Goal: Information Seeking & Learning: Learn about a topic

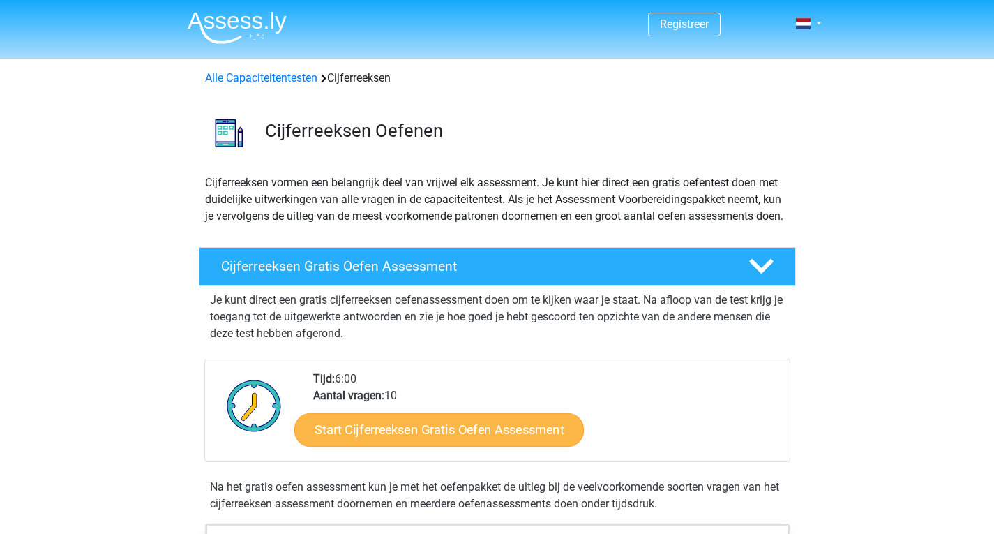
scroll to position [140, 0]
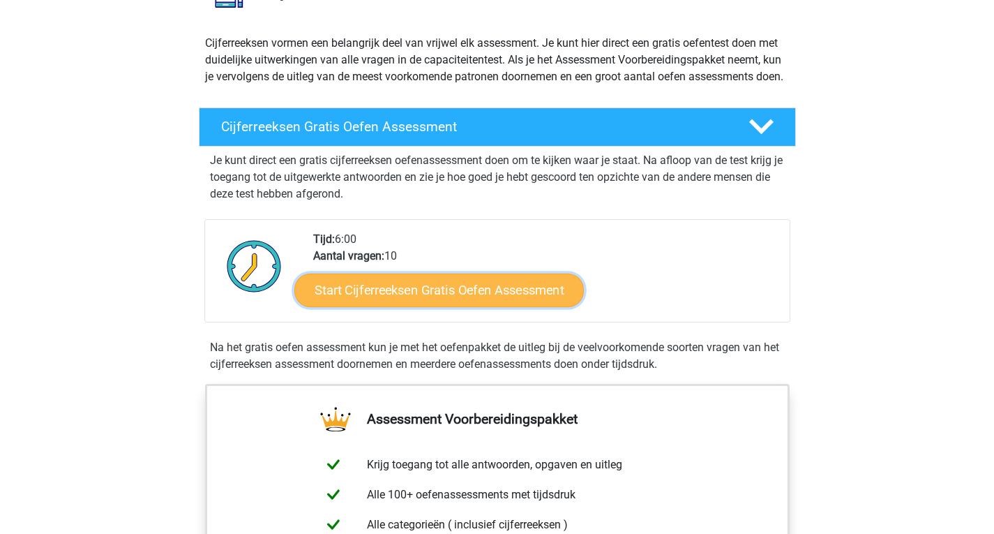
click at [387, 306] on link "Start Cijferreeksen Gratis Oefen Assessment" at bounding box center [438, 289] width 289 height 33
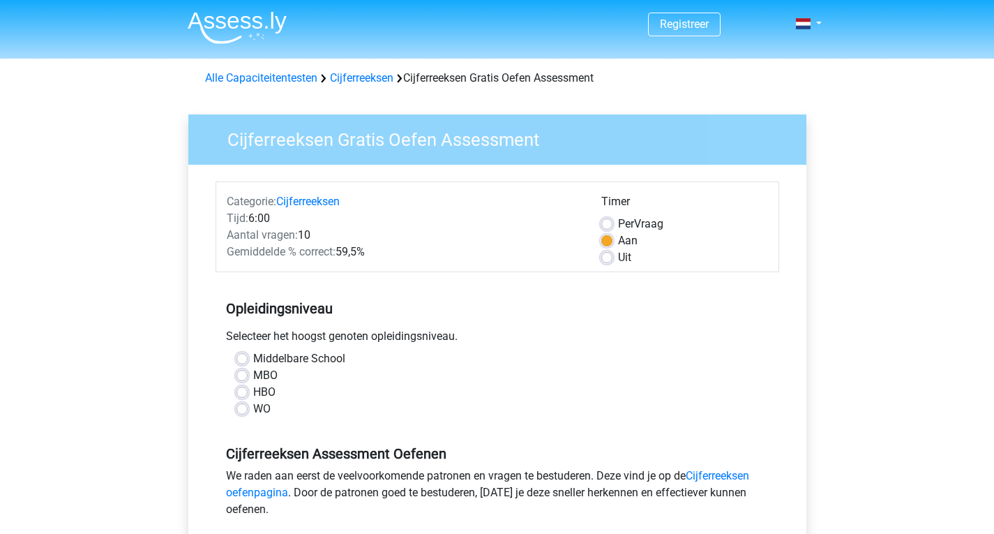
click at [253, 370] on label "MBO" at bounding box center [265, 375] width 24 height 17
click at [246, 370] on input "MBO" at bounding box center [241, 374] width 11 height 14
radio input "true"
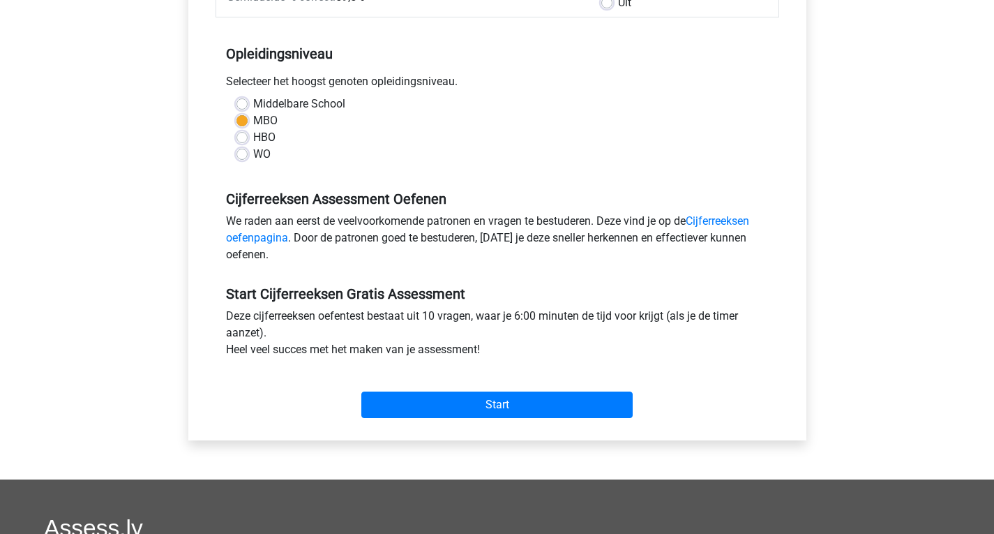
scroll to position [256, 0]
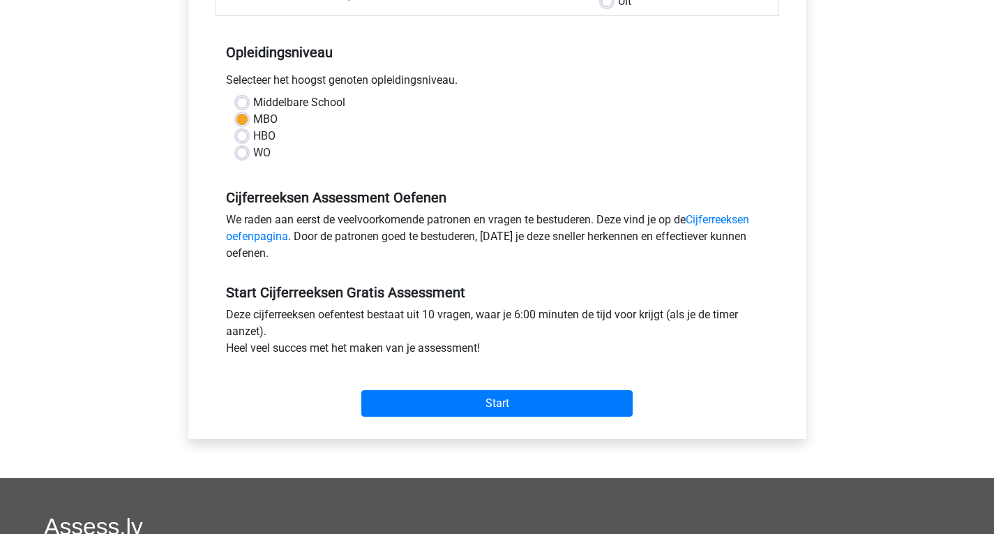
click at [413, 420] on div "Start" at bounding box center [498, 392] width 564 height 60
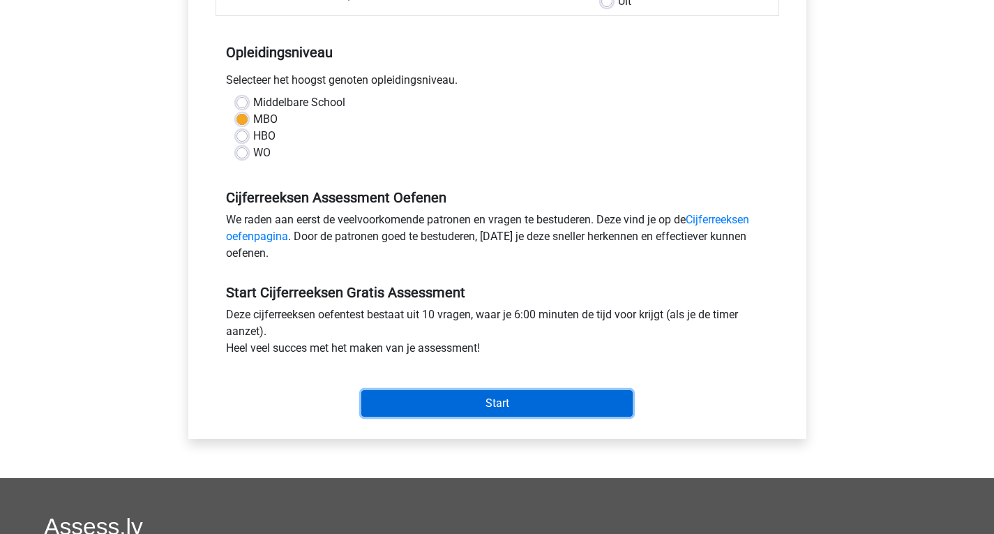
click at [412, 402] on input "Start" at bounding box center [496, 403] width 271 height 27
click at [402, 408] on input "Start" at bounding box center [496, 403] width 271 height 27
click at [389, 399] on input "Start" at bounding box center [496, 403] width 271 height 27
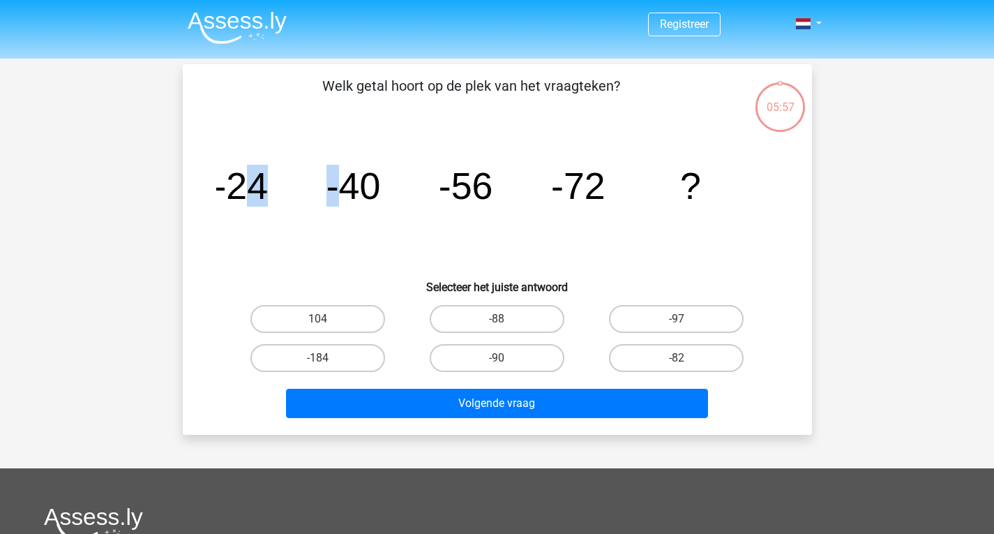
drag, startPoint x: 241, startPoint y: 201, endPoint x: 333, endPoint y: 194, distance: 91.6
click at [333, 194] on g "-24 -40 -56 -72 ?" at bounding box center [457, 186] width 488 height 42
click at [333, 194] on tspan "-40" at bounding box center [353, 186] width 54 height 42
drag, startPoint x: 430, startPoint y: 238, endPoint x: 456, endPoint y: 227, distance: 28.5
click at [430, 238] on icon "image/svg+xml -24 -40 -56 -72 ?" at bounding box center [497, 198] width 562 height 141
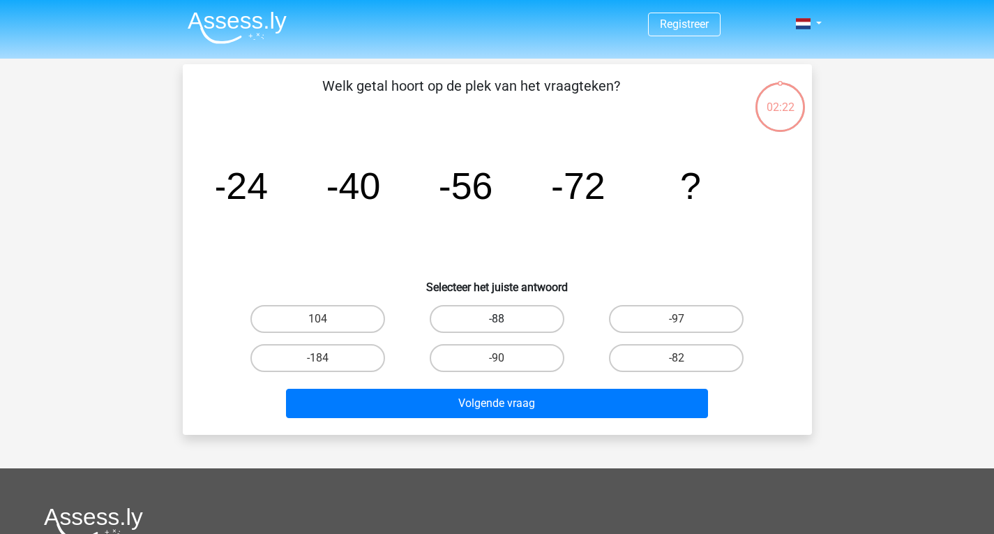
click at [555, 319] on label "-88" at bounding box center [497, 319] width 135 height 28
click at [506, 319] on input "-88" at bounding box center [501, 323] width 9 height 9
radio input "true"
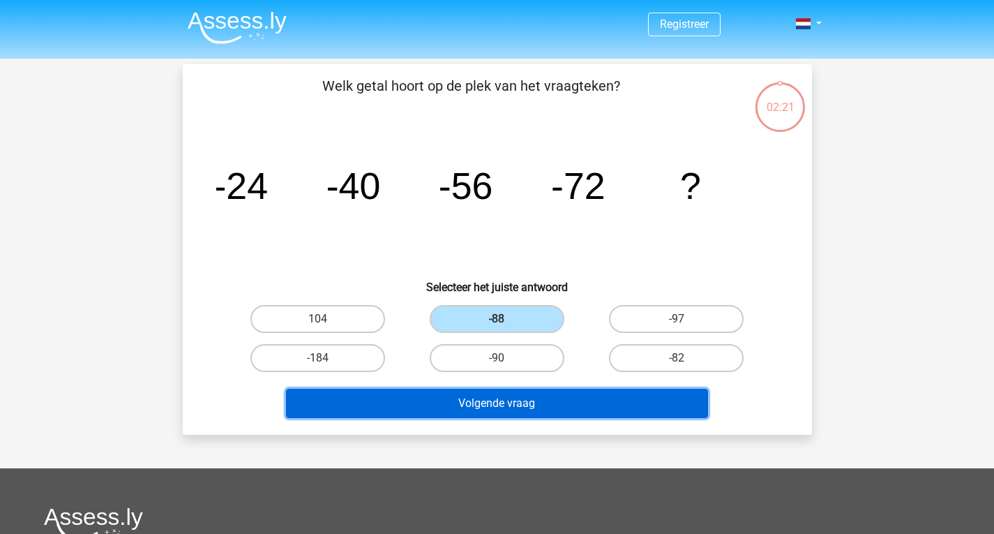
click at [533, 406] on button "Volgende vraag" at bounding box center [497, 403] width 422 height 29
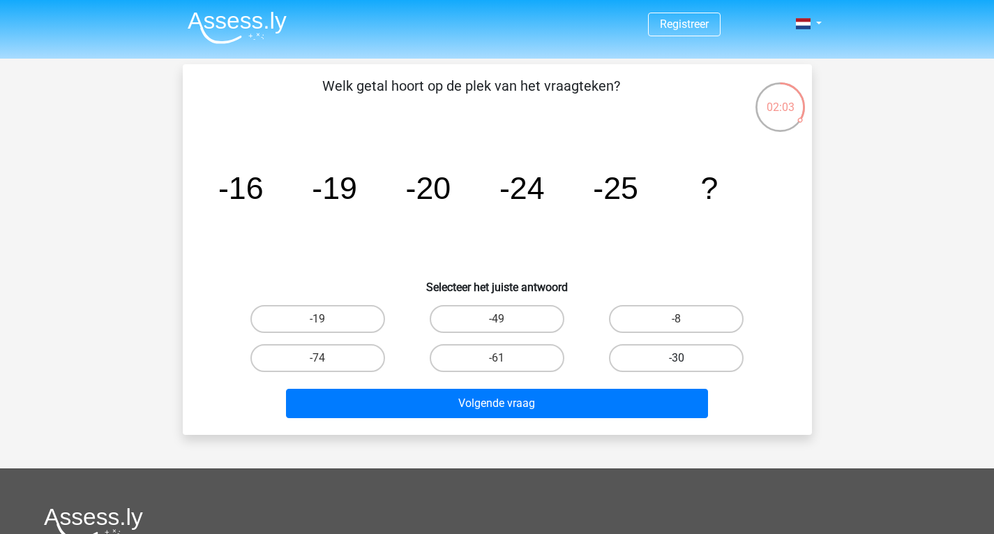
click at [621, 361] on label "-30" at bounding box center [676, 358] width 135 height 28
click at [677, 361] on input "-30" at bounding box center [681, 362] width 9 height 9
radio input "true"
click at [595, 384] on div "Volgende vraag" at bounding box center [497, 400] width 585 height 46
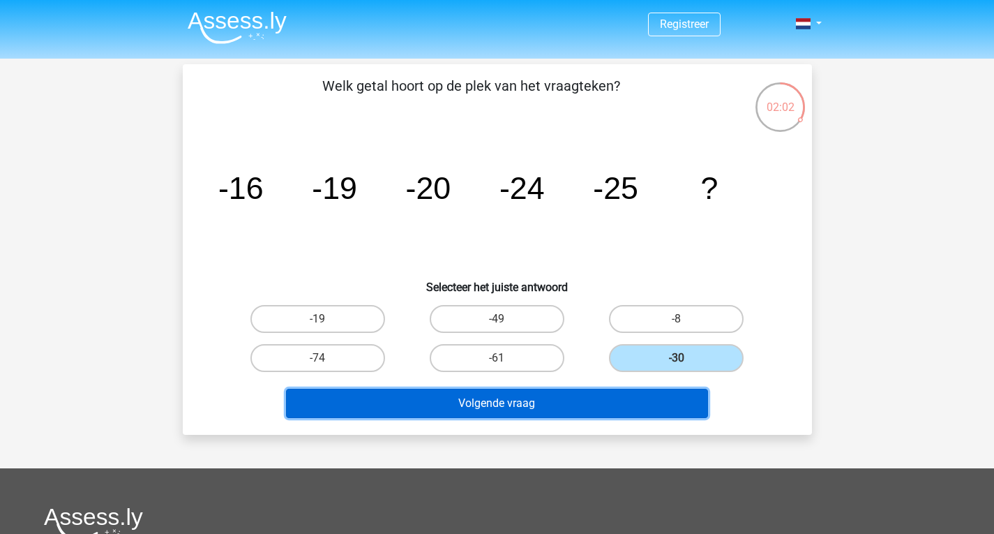
click at [595, 401] on button "Volgende vraag" at bounding box center [497, 403] width 422 height 29
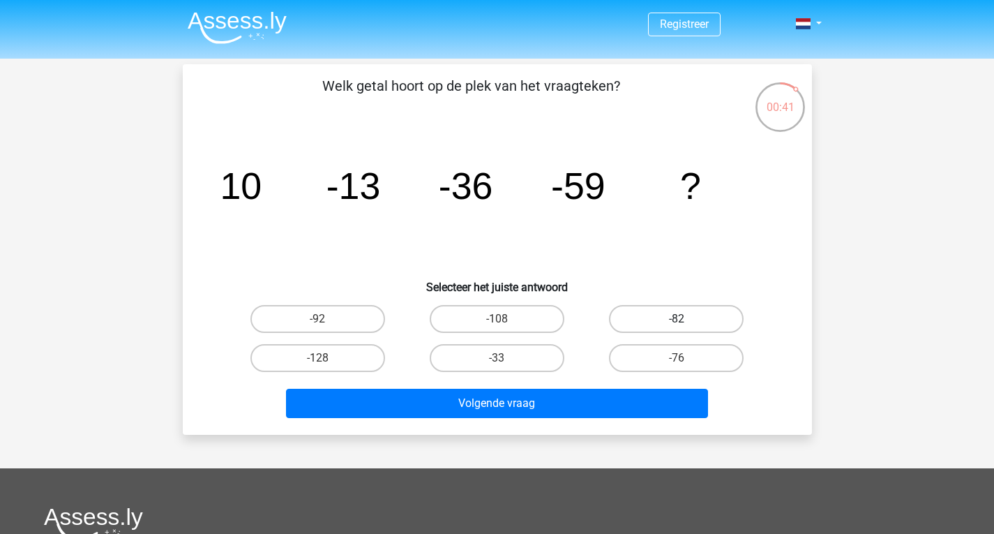
click at [637, 319] on label "-82" at bounding box center [676, 319] width 135 height 28
click at [677, 319] on input "-82" at bounding box center [681, 323] width 9 height 9
radio input "true"
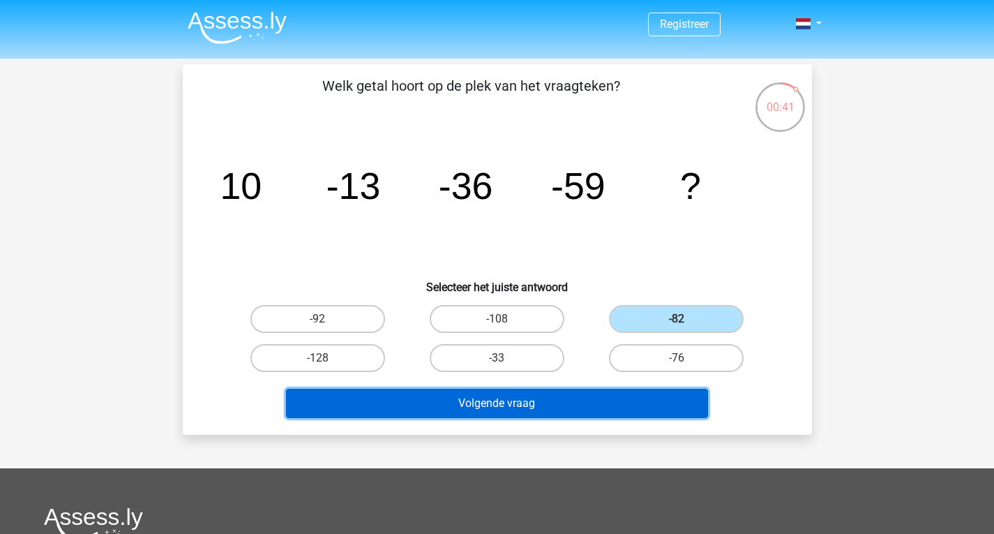
click at [601, 415] on button "Volgende vraag" at bounding box center [497, 403] width 422 height 29
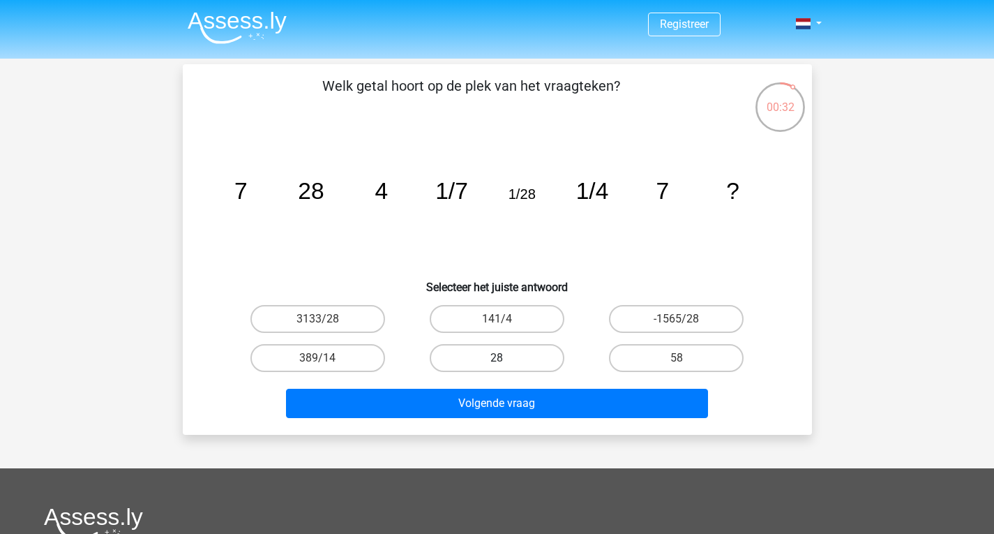
click at [529, 352] on label "28" at bounding box center [497, 358] width 135 height 28
click at [506, 358] on input "28" at bounding box center [501, 362] width 9 height 9
radio input "true"
click at [545, 324] on label "141/4" at bounding box center [497, 319] width 135 height 28
click at [506, 324] on input "141/4" at bounding box center [501, 323] width 9 height 9
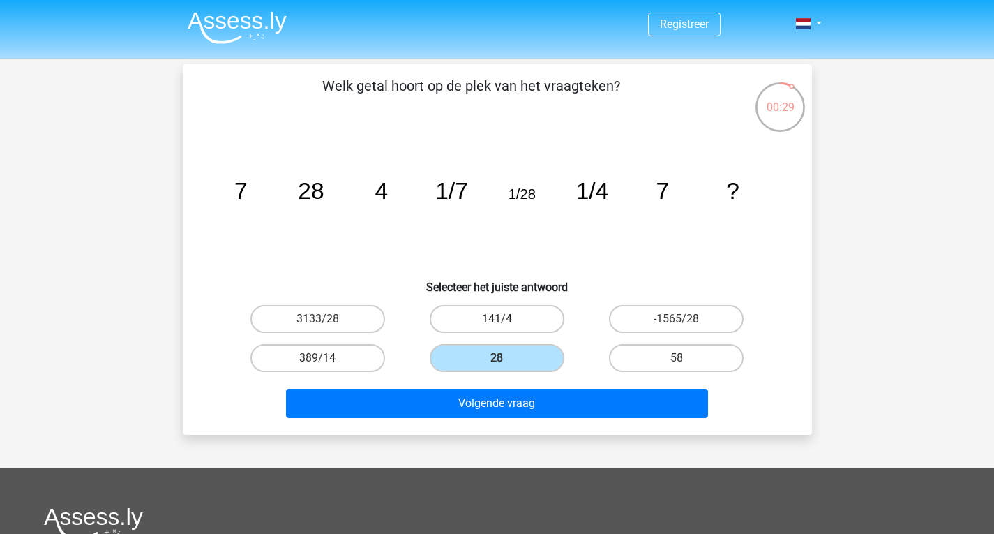
radio input "true"
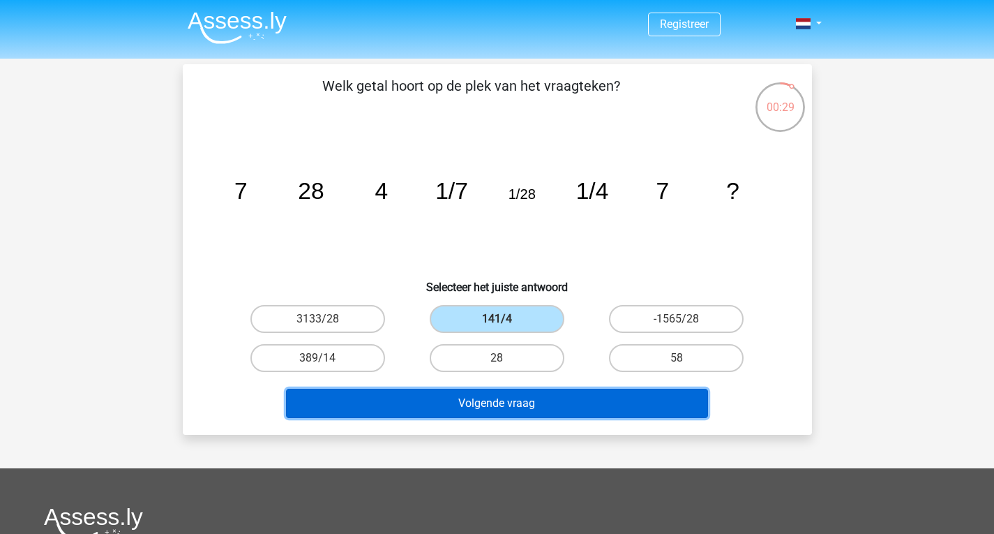
click at [552, 389] on button "Volgende vraag" at bounding box center [497, 403] width 422 height 29
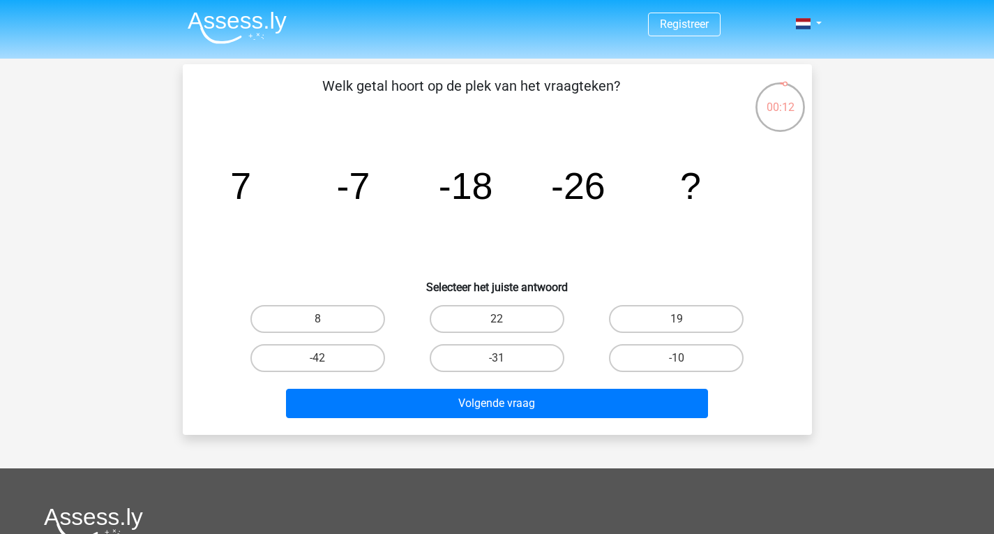
click at [423, 210] on icon "image/svg+xml 7 -7 -18 -26 ?" at bounding box center [497, 198] width 562 height 141
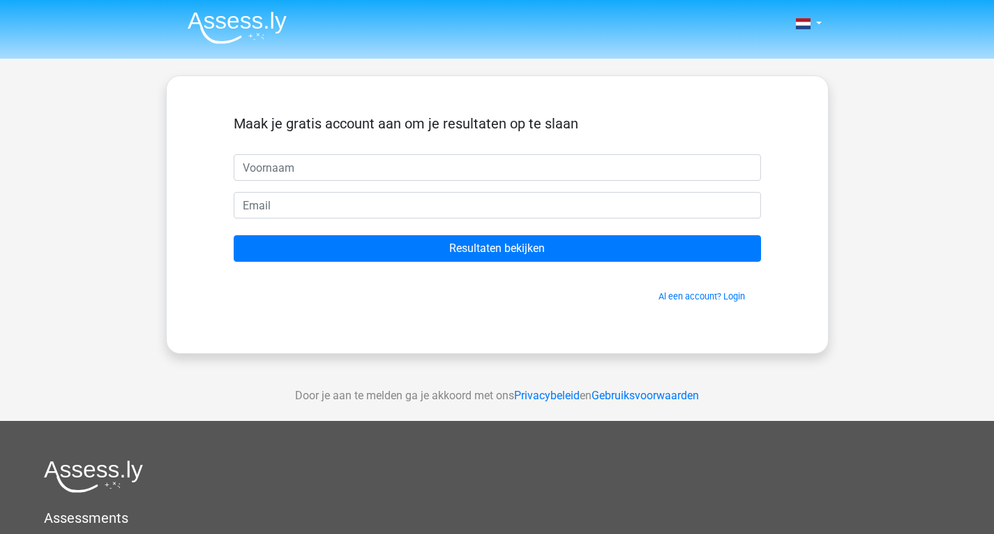
click at [548, 103] on div "Maak je gratis account aan om je resultaten op te slaan Resultaten bekijken Al …" at bounding box center [497, 214] width 663 height 278
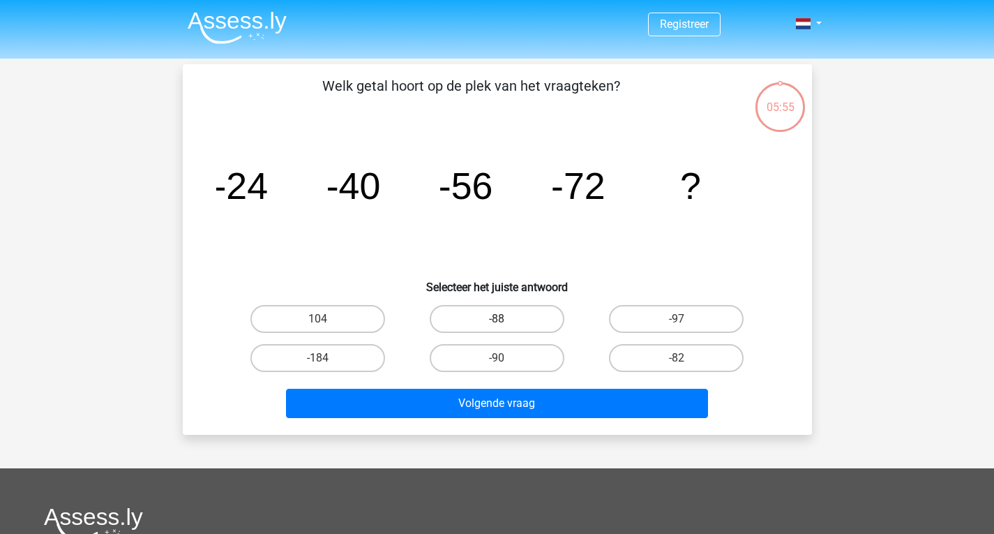
click at [516, 313] on label "-88" at bounding box center [497, 319] width 135 height 28
click at [506, 319] on input "-88" at bounding box center [501, 323] width 9 height 9
radio input "true"
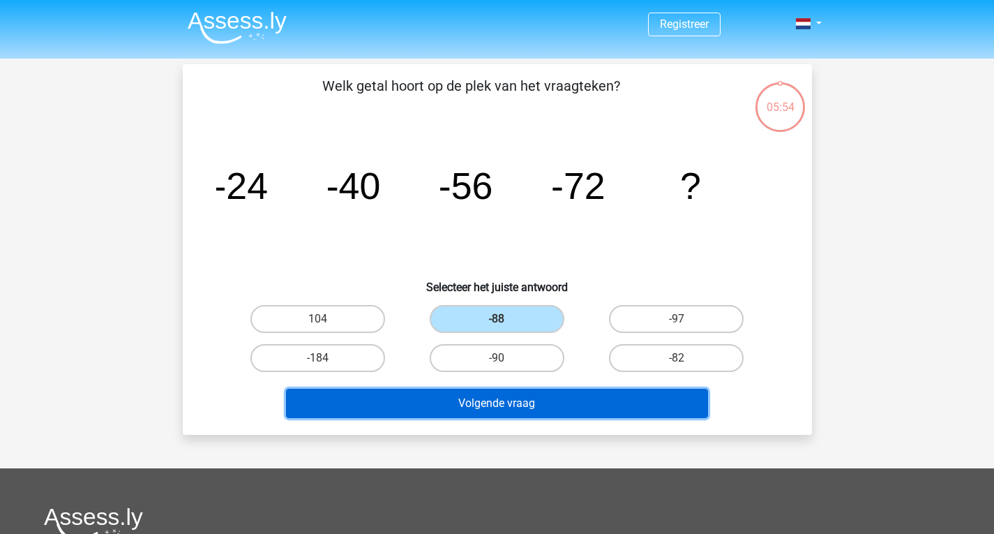
click at [521, 396] on button "Volgende vraag" at bounding box center [497, 403] width 422 height 29
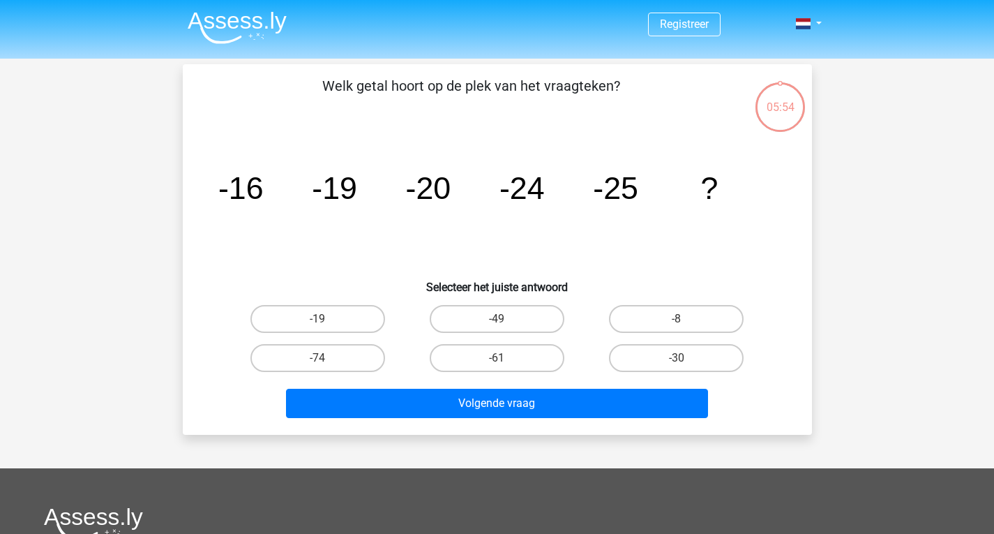
scroll to position [64, 0]
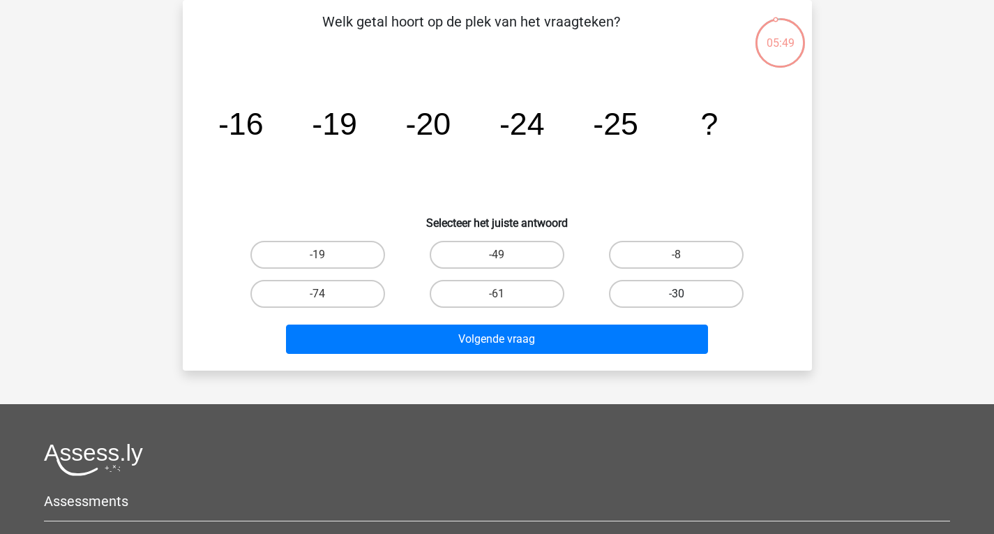
click at [621, 283] on label "-30" at bounding box center [676, 294] width 135 height 28
click at [677, 294] on input "-30" at bounding box center [681, 298] width 9 height 9
radio input "true"
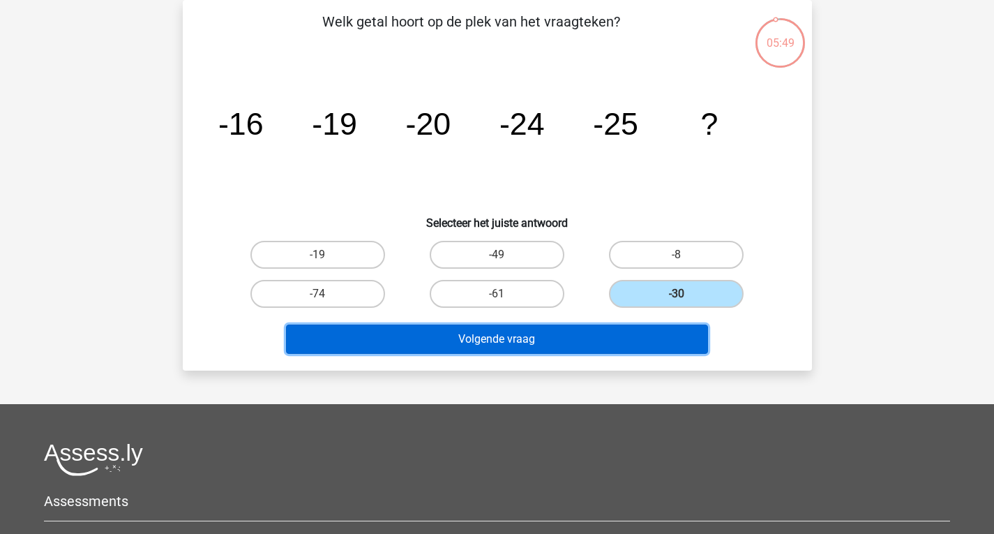
click at [622, 346] on button "Volgende vraag" at bounding box center [497, 338] width 422 height 29
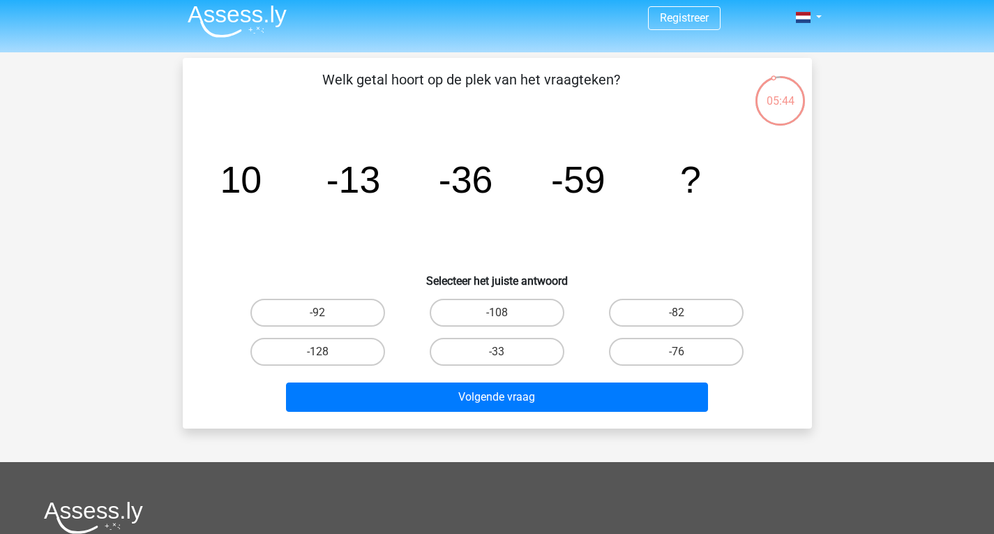
scroll to position [0, 0]
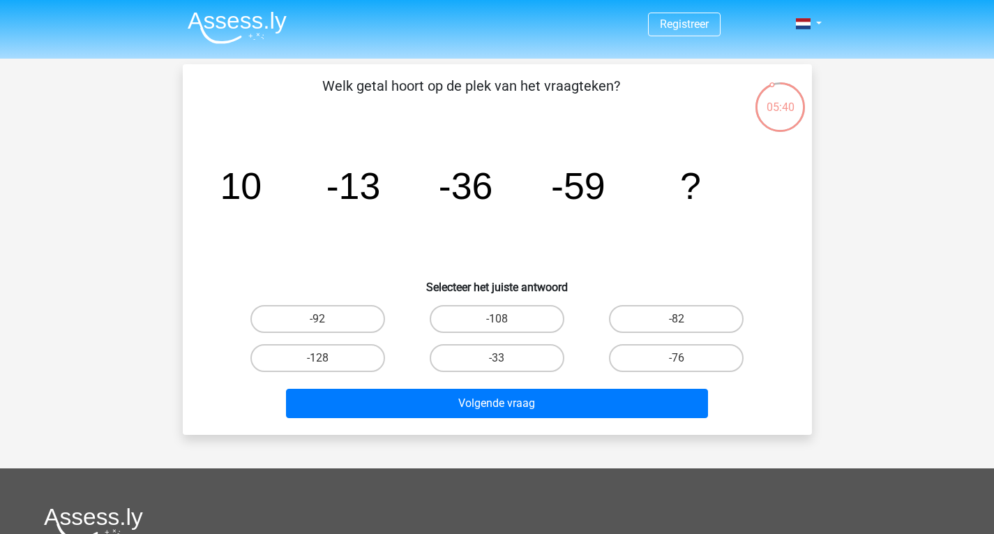
click at [677, 319] on input "-82" at bounding box center [681, 323] width 9 height 9
radio input "true"
click at [623, 216] on icon "image/svg+xml 10 -13 -36 -59 ?" at bounding box center [497, 198] width 562 height 141
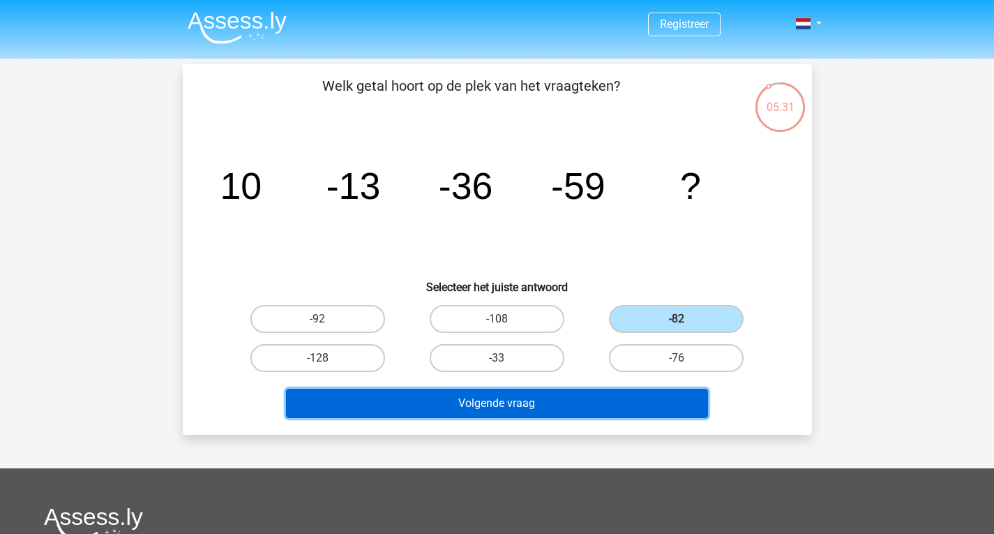
click at [608, 398] on button "Volgende vraag" at bounding box center [497, 403] width 422 height 29
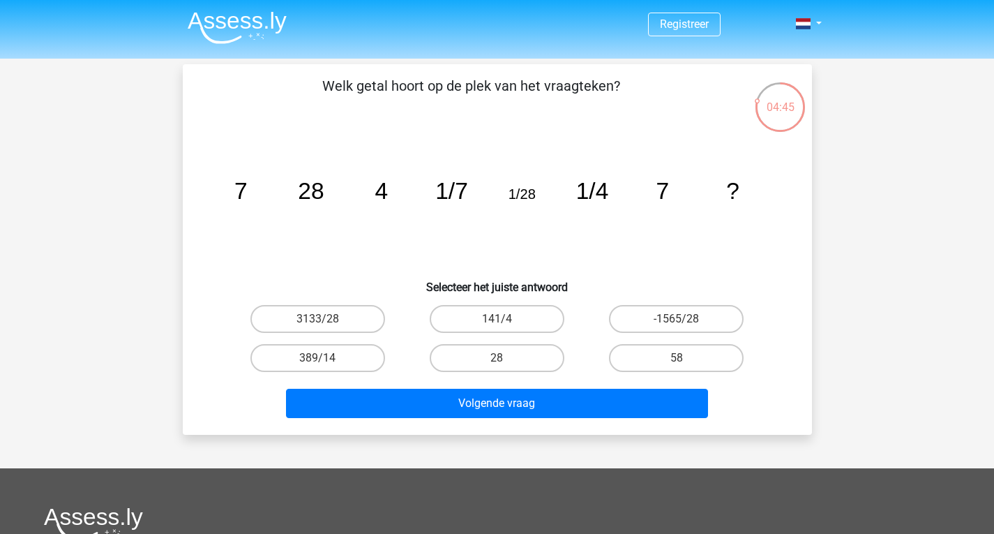
click at [502, 302] on div "141/4" at bounding box center [496, 318] width 179 height 39
click at [502, 317] on label "141/4" at bounding box center [497, 319] width 135 height 28
click at [502, 319] on input "141/4" at bounding box center [501, 323] width 9 height 9
radio input "true"
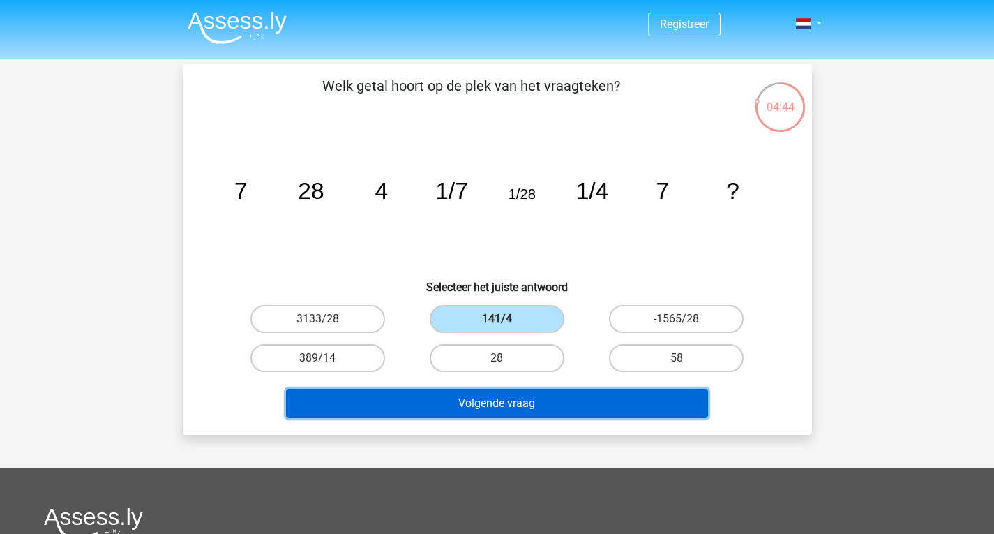
click at [504, 411] on button "Volgende vraag" at bounding box center [497, 403] width 422 height 29
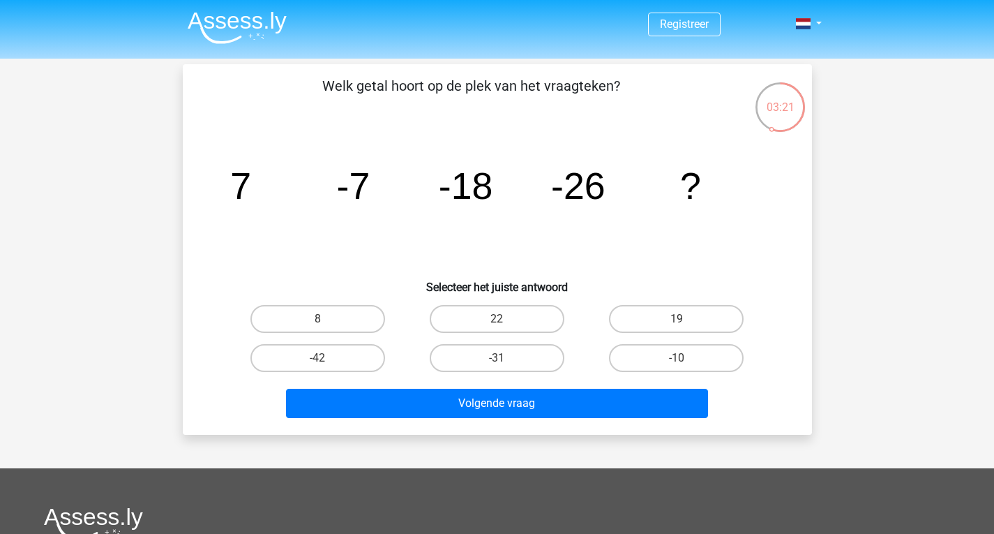
drag, startPoint x: 588, startPoint y: 248, endPoint x: 682, endPoint y: 298, distance: 106.7
drag, startPoint x: 682, startPoint y: 298, endPoint x: 509, endPoint y: 283, distance: 173.6
click at [509, 283] on h6 "Selecteer het juiste antwoord" at bounding box center [497, 281] width 585 height 24
click at [532, 341] on div "-31" at bounding box center [496, 357] width 179 height 39
click at [502, 369] on label "-31" at bounding box center [497, 358] width 135 height 28
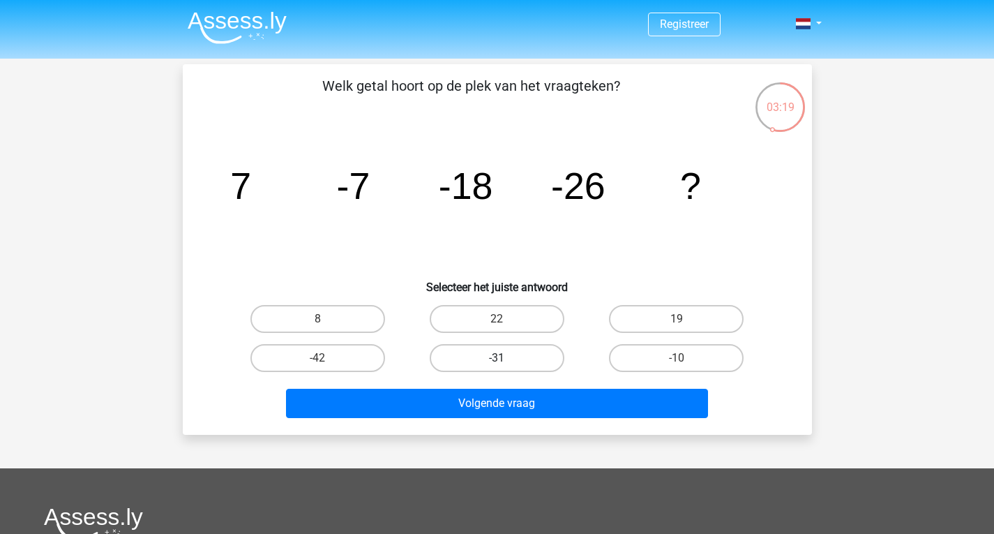
click at [502, 367] on input "-31" at bounding box center [501, 362] width 9 height 9
radio input "true"
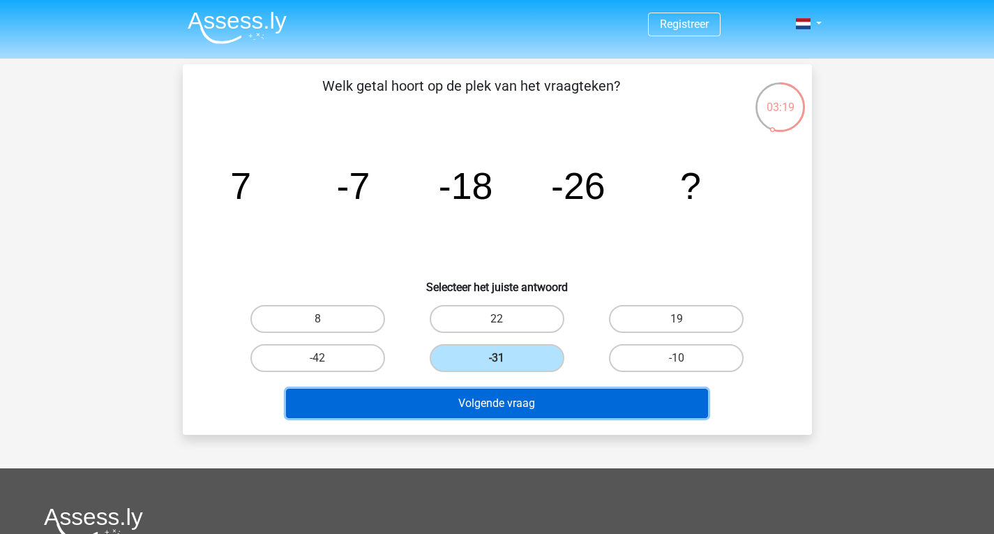
click at [520, 413] on button "Volgende vraag" at bounding box center [497, 403] width 422 height 29
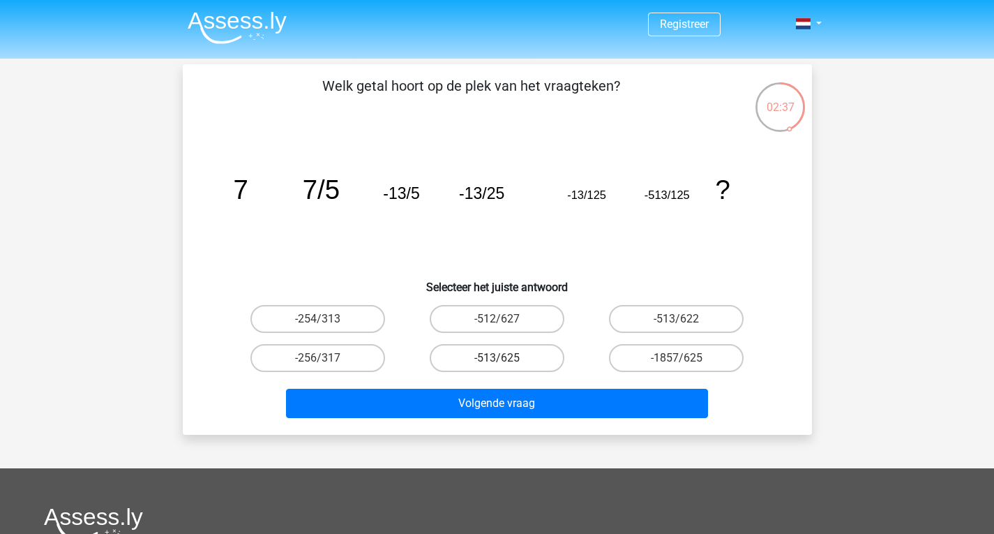
click at [488, 368] on label "-513/625" at bounding box center [497, 358] width 135 height 28
click at [497, 367] on input "-513/625" at bounding box center [501, 362] width 9 height 9
radio input "true"
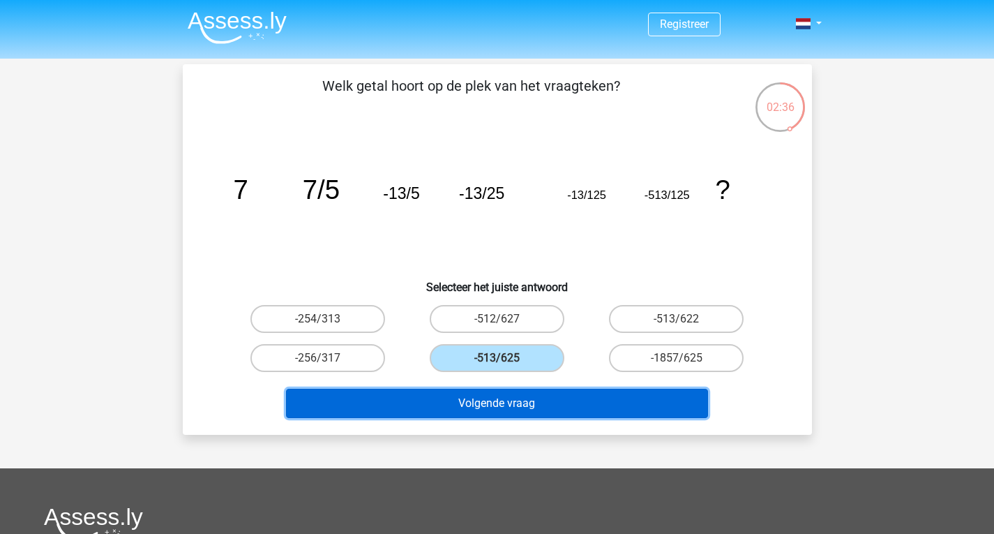
click at [487, 393] on button "Volgende vraag" at bounding box center [497, 403] width 422 height 29
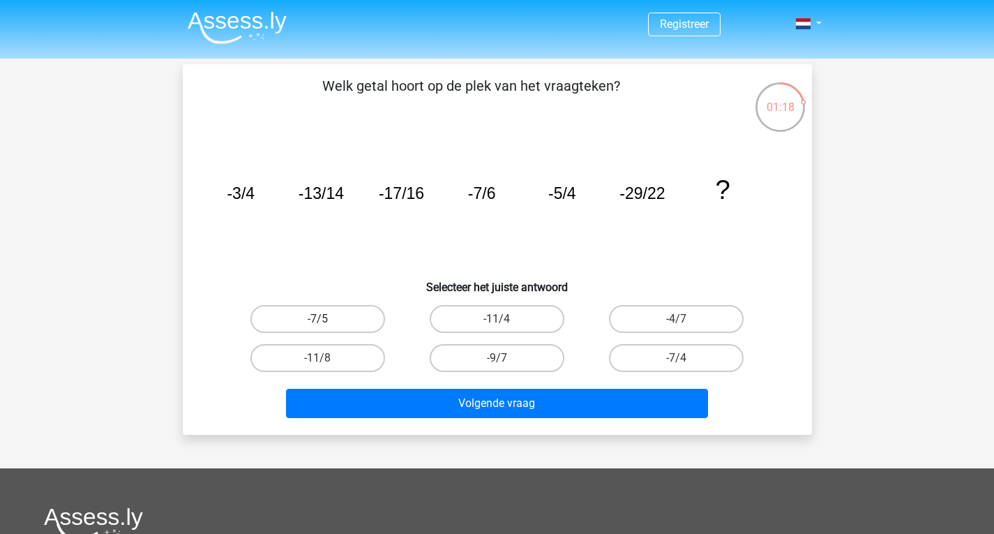
drag, startPoint x: 359, startPoint y: 319, endPoint x: 366, endPoint y: 314, distance: 8.0
click at [364, 314] on label "-7/5" at bounding box center [317, 319] width 135 height 28
click at [326, 319] on input "-7/5" at bounding box center [321, 323] width 9 height 9
radio input "true"
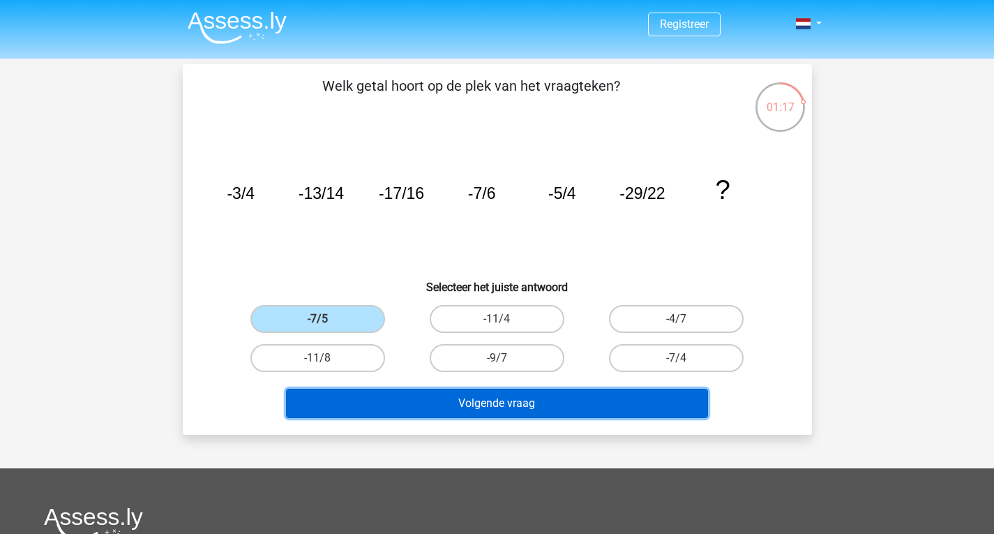
click at [437, 390] on button "Volgende vraag" at bounding box center [497, 403] width 422 height 29
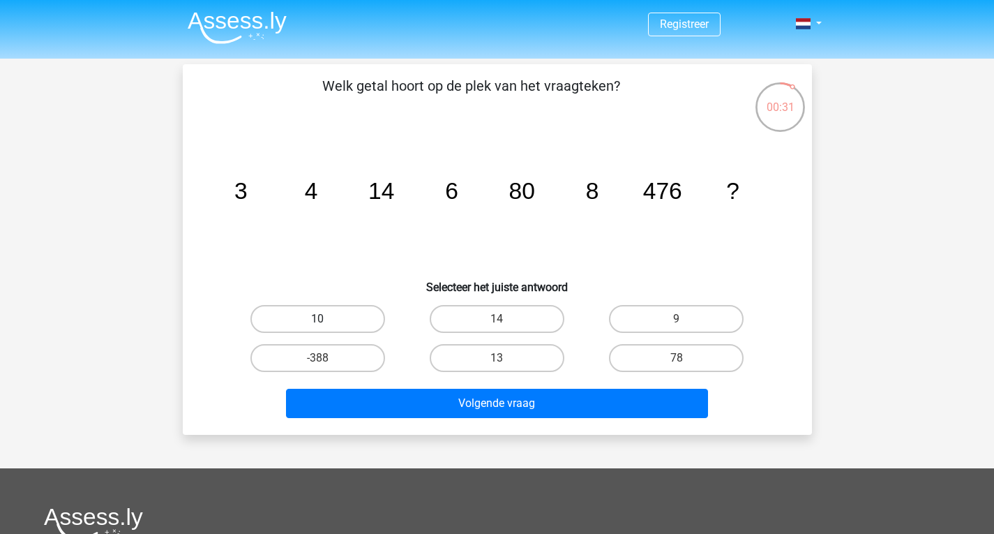
click at [353, 324] on label "10" at bounding box center [317, 319] width 135 height 28
click at [326, 324] on input "10" at bounding box center [321, 323] width 9 height 9
radio input "true"
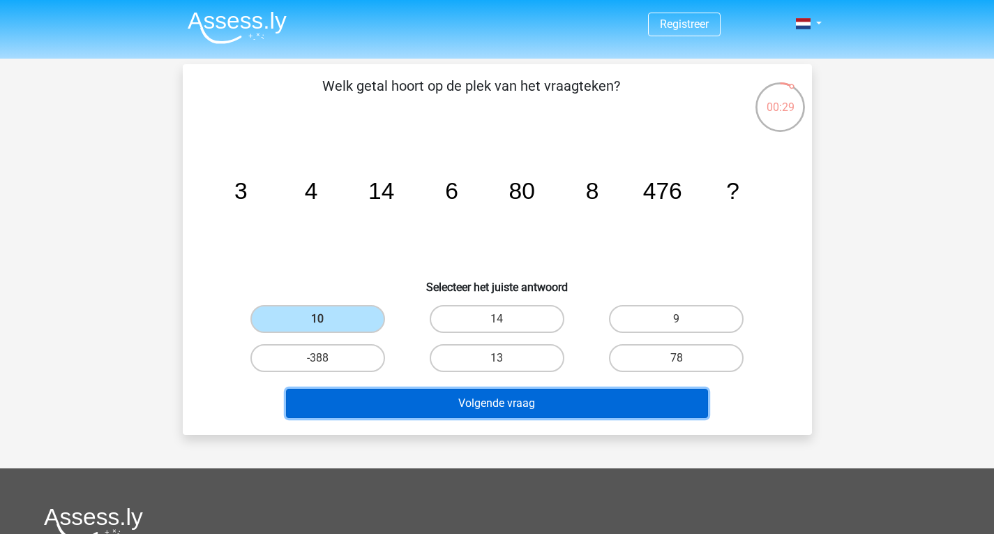
click at [493, 405] on button "Volgende vraag" at bounding box center [497, 403] width 422 height 29
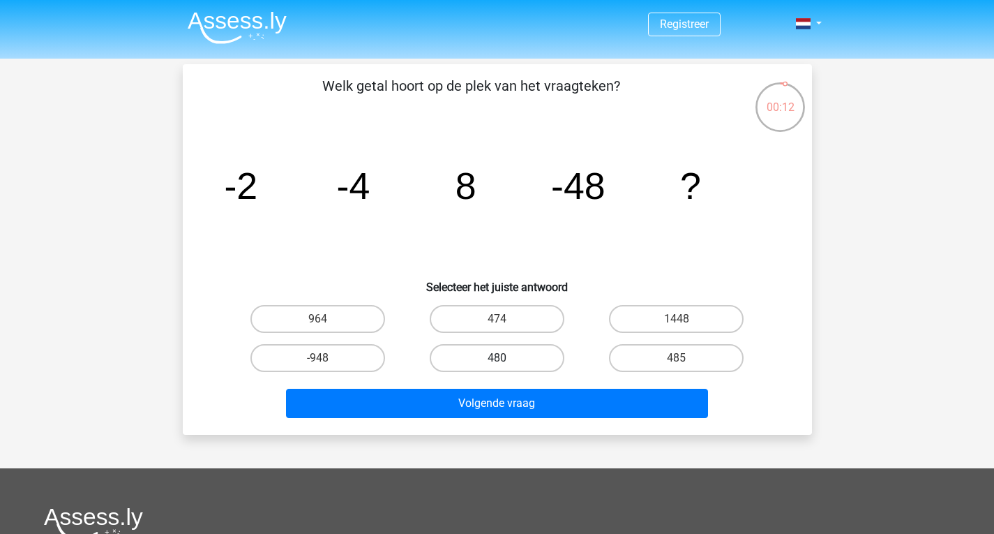
click at [541, 359] on label "480" at bounding box center [497, 358] width 135 height 28
click at [506, 359] on input "480" at bounding box center [501, 362] width 9 height 9
radio input "true"
click at [641, 361] on label "485" at bounding box center [676, 358] width 135 height 28
click at [677, 361] on input "485" at bounding box center [681, 362] width 9 height 9
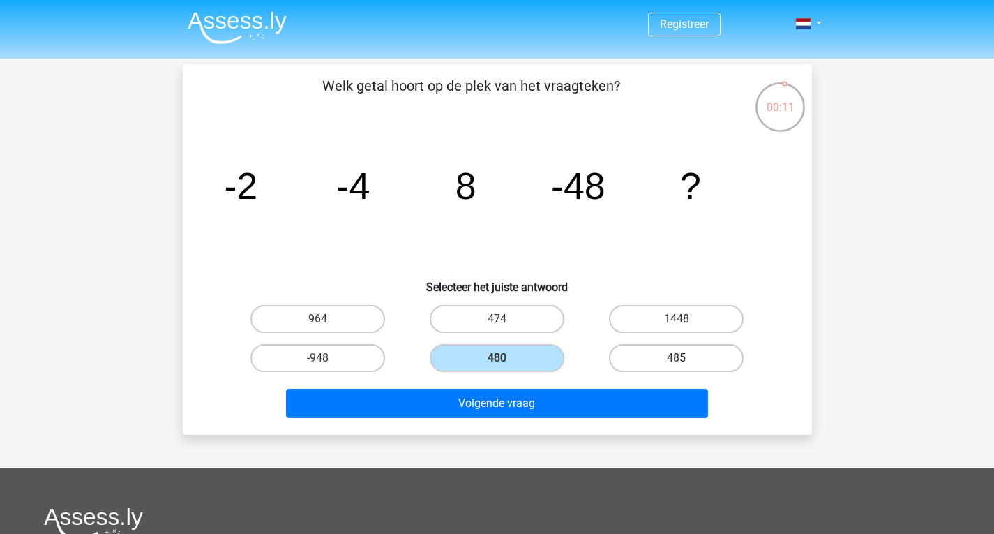
radio input "true"
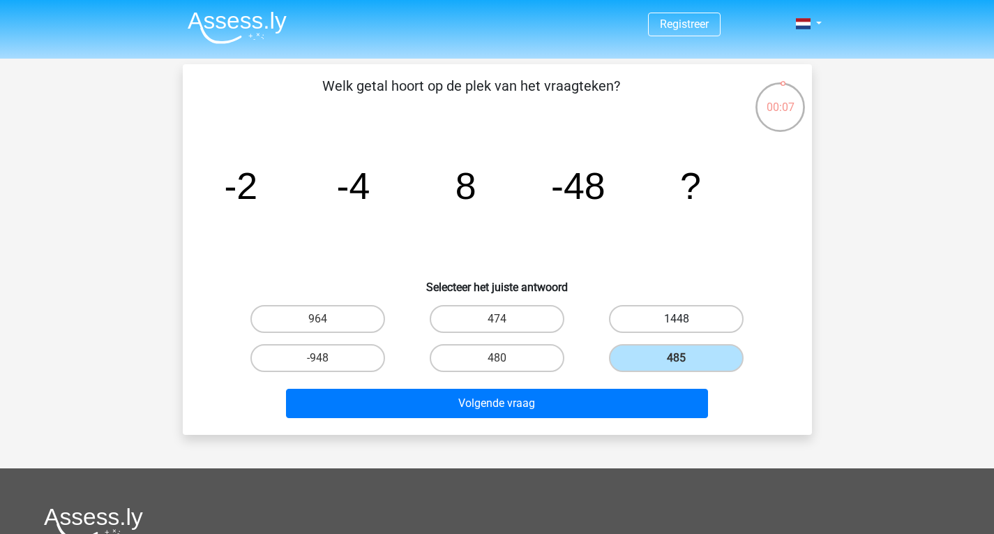
click at [626, 318] on label "1448" at bounding box center [676, 319] width 135 height 28
click at [677, 319] on input "1448" at bounding box center [681, 323] width 9 height 9
radio input "true"
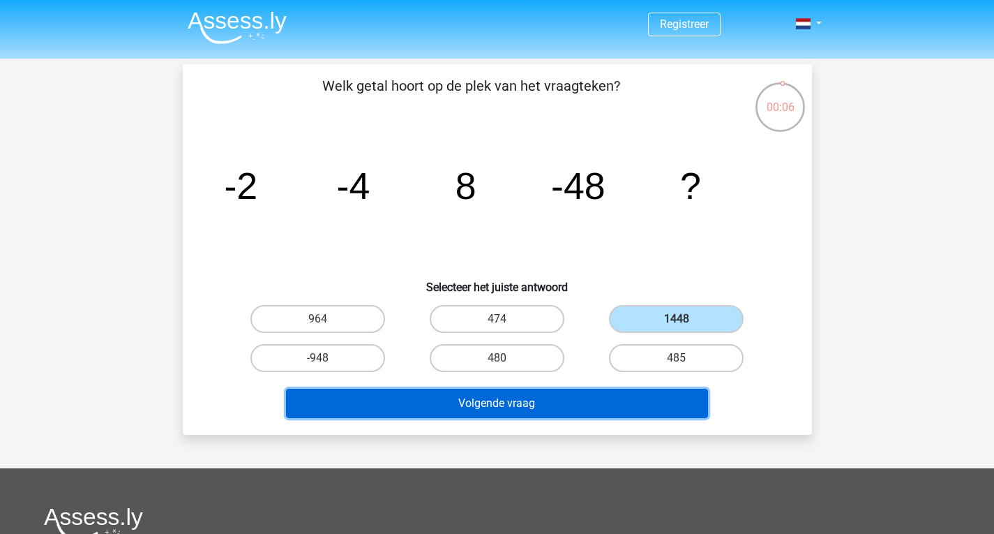
click at [536, 390] on button "Volgende vraag" at bounding box center [497, 403] width 422 height 29
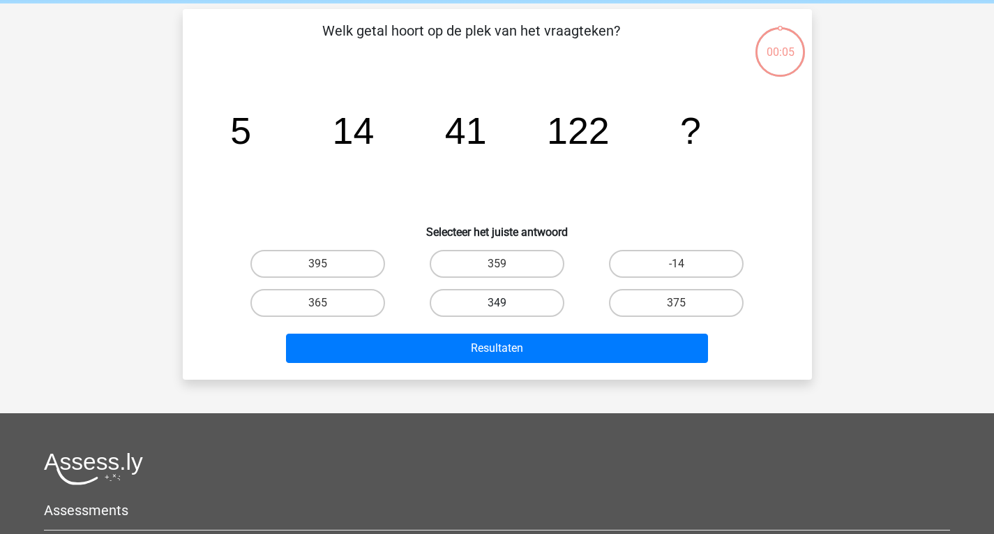
scroll to position [41, 0]
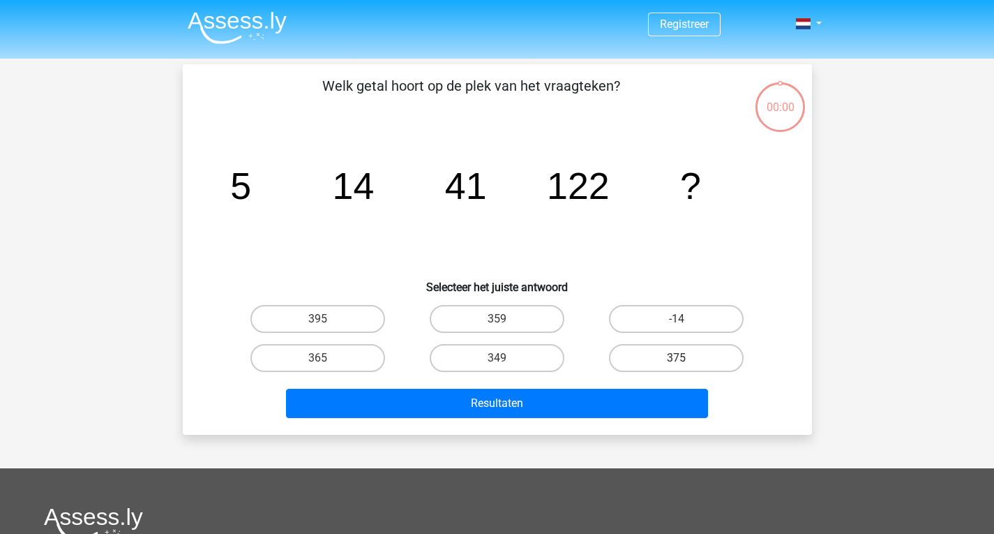
scroll to position [41, 0]
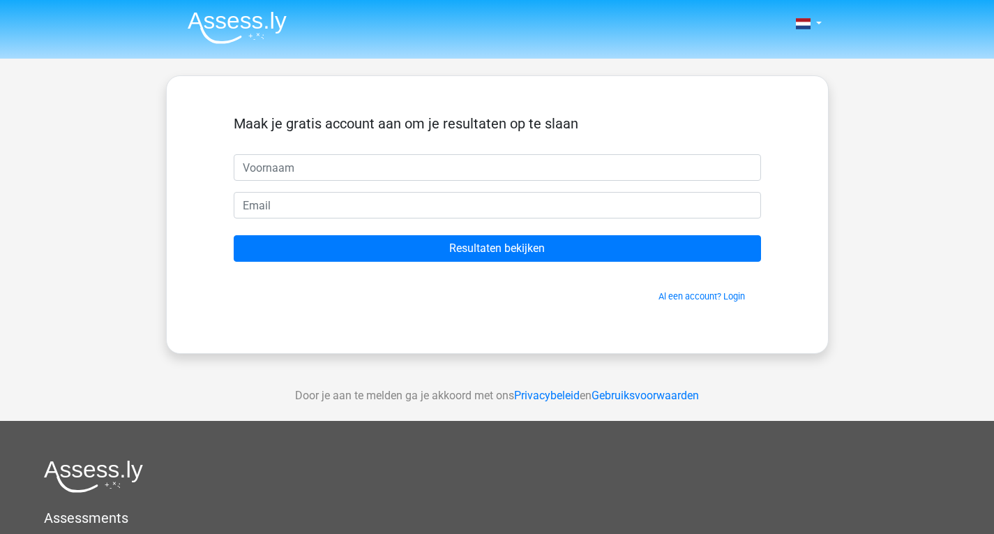
click at [426, 170] on input "text" at bounding box center [497, 167] width 527 height 27
type input "Dave"
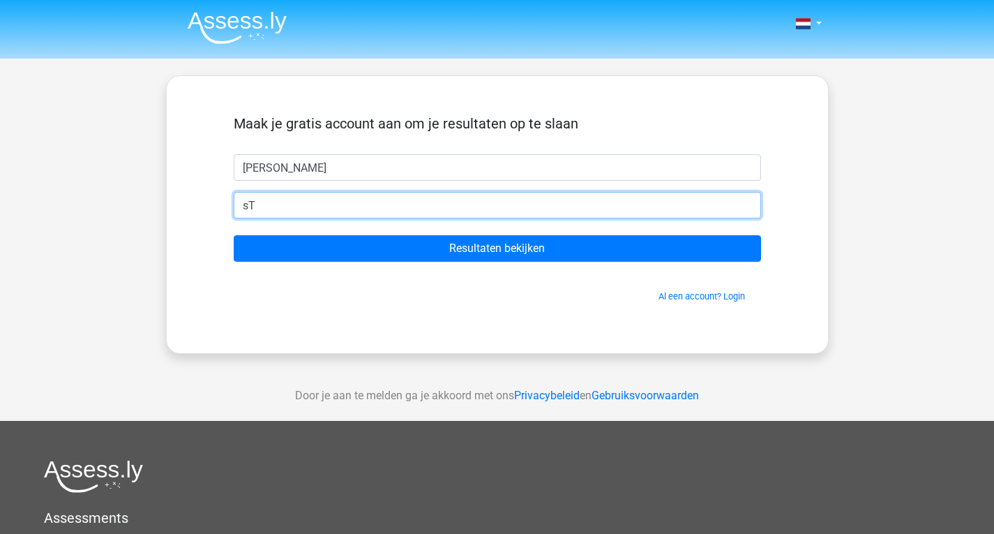
type input "s"
type input "d"
type input "s"
click at [234, 235] on input "Resultaten bekijken" at bounding box center [497, 248] width 527 height 27
type input "stardave03@gmail.c"
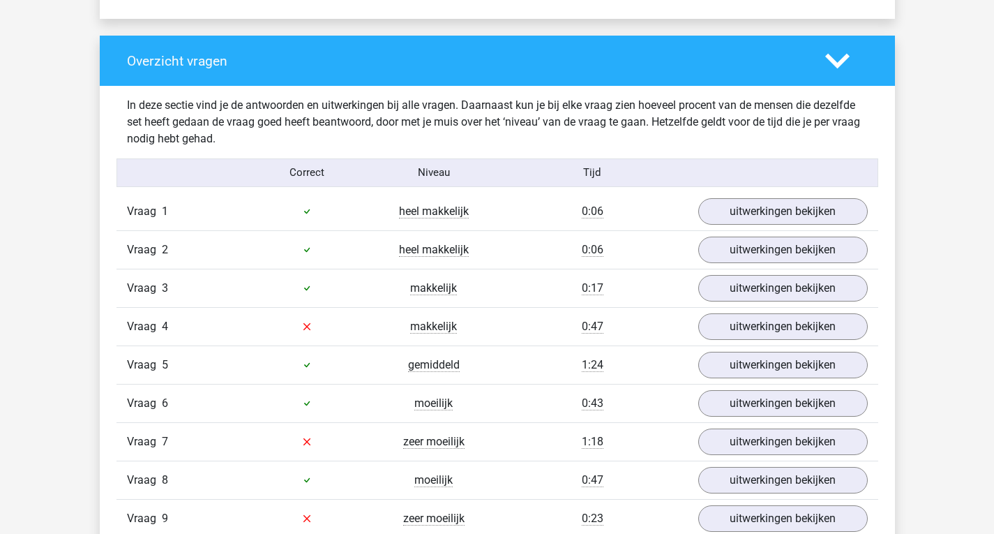
scroll to position [1093, 0]
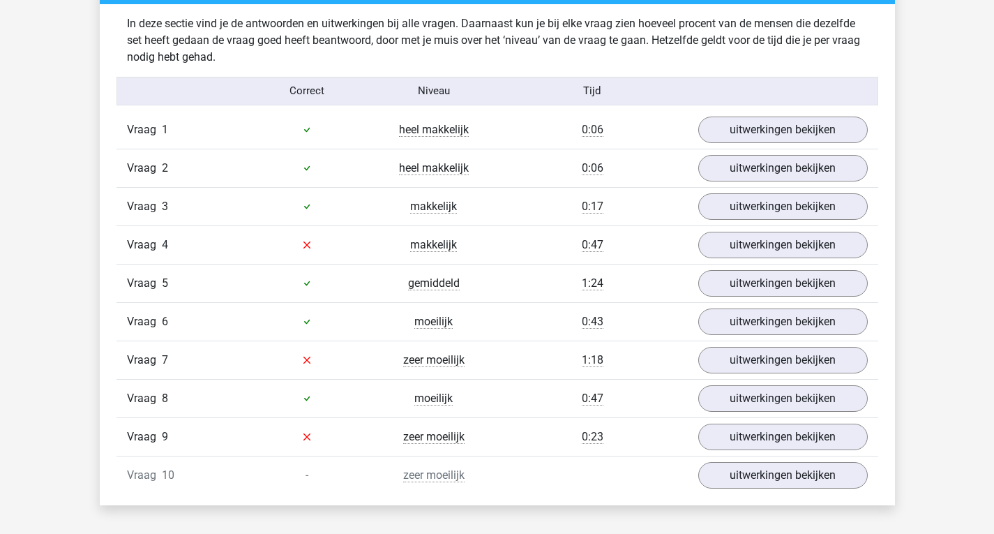
drag, startPoint x: 561, startPoint y: 241, endPoint x: 427, endPoint y: 277, distance: 138.8
click at [427, 278] on span "gemiddeld" at bounding box center [434, 283] width 52 height 14
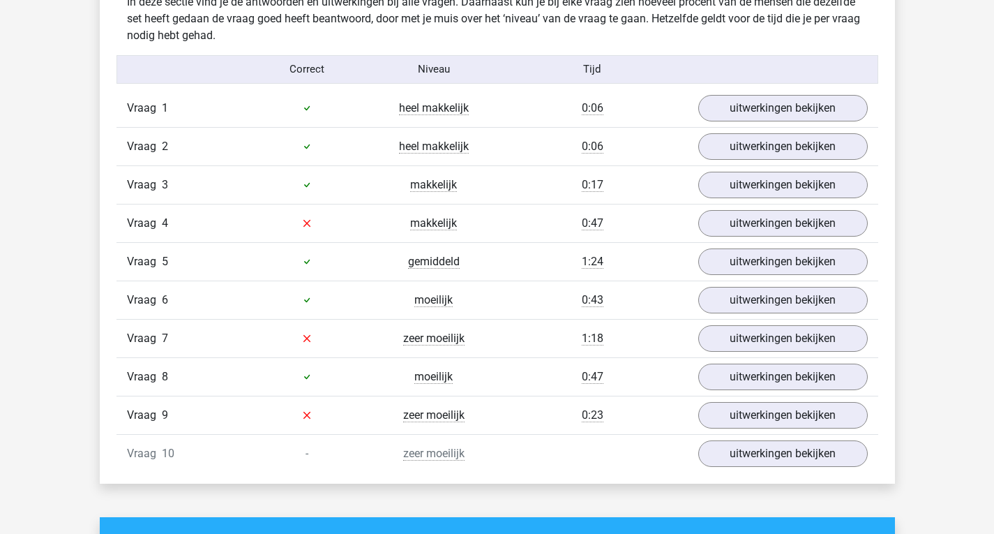
scroll to position [1163, 0]
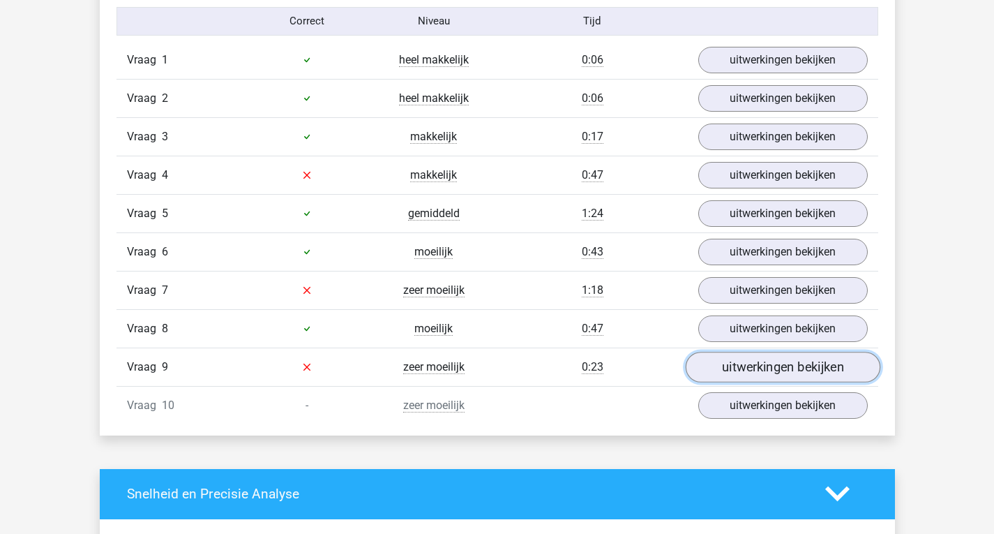
click at [761, 378] on link "uitwerkingen bekijken" at bounding box center [782, 367] width 195 height 31
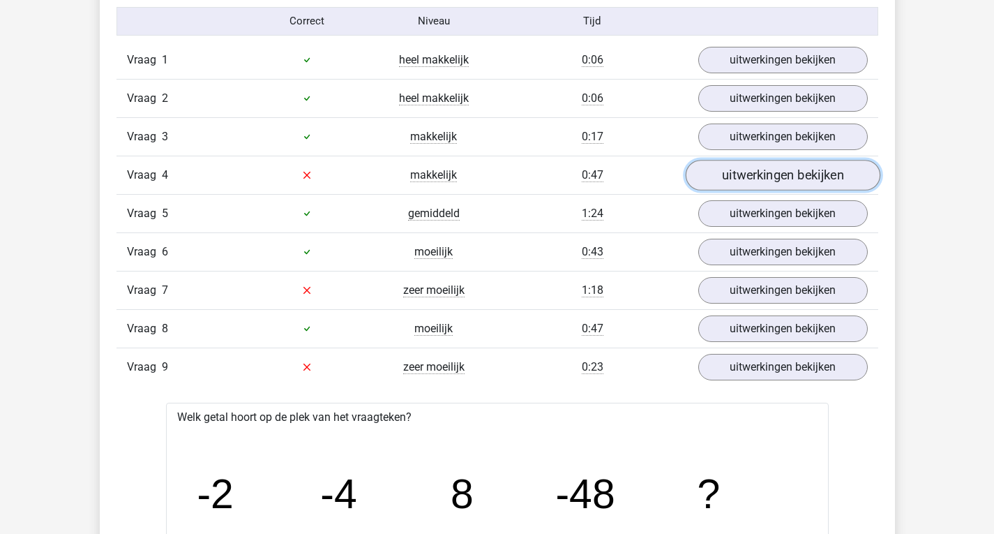
click at [740, 186] on link "uitwerkingen bekijken" at bounding box center [782, 175] width 195 height 31
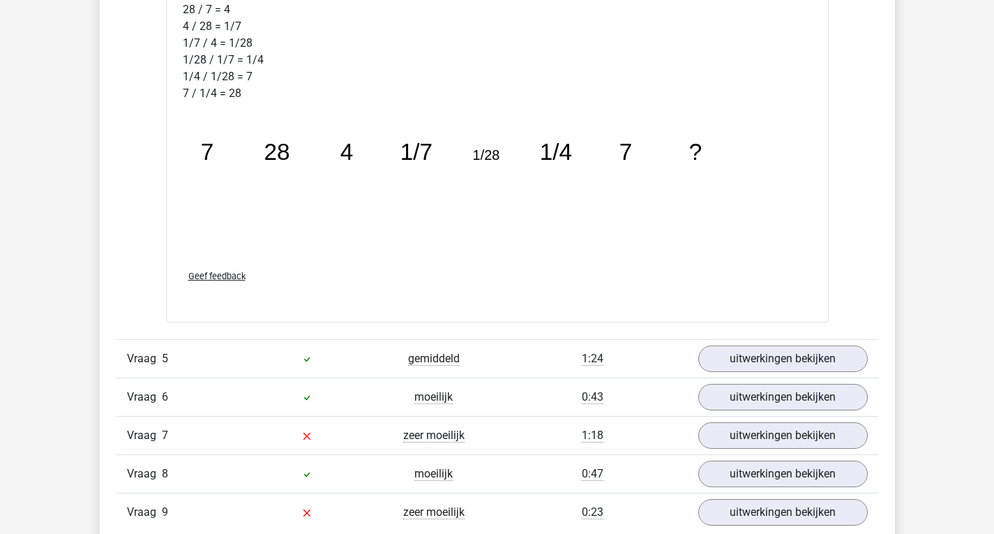
scroll to position [1906, 0]
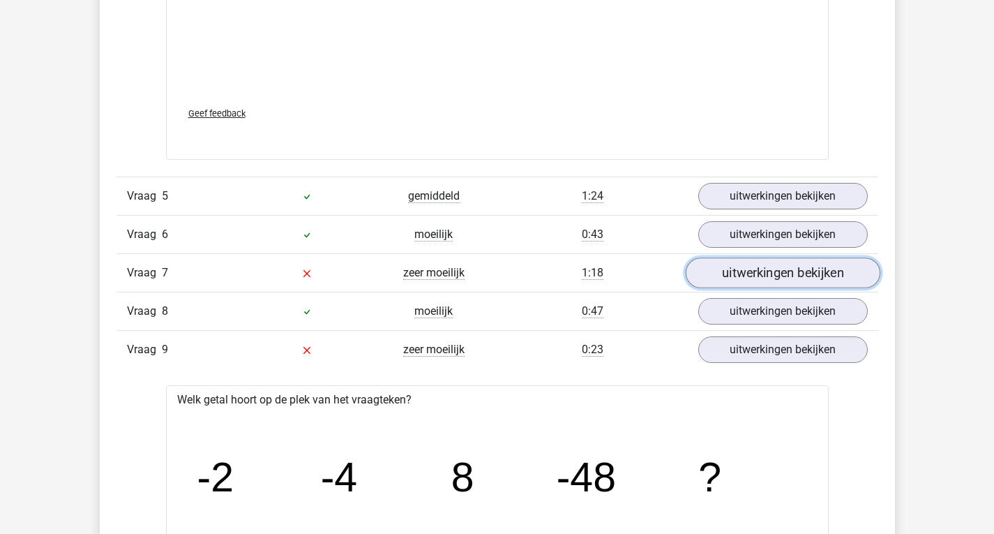
click at [758, 269] on link "uitwerkingen bekijken" at bounding box center [782, 273] width 195 height 31
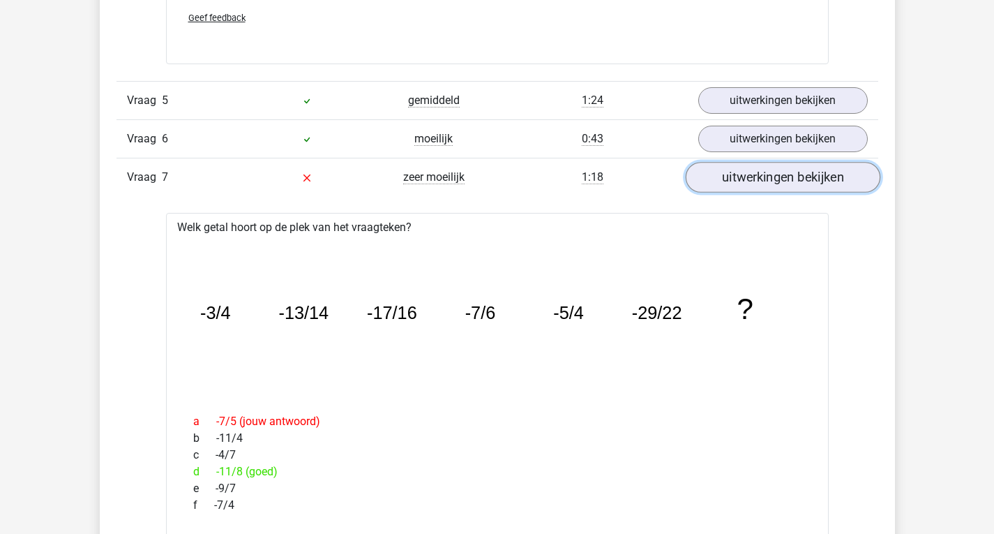
scroll to position [2000, 0]
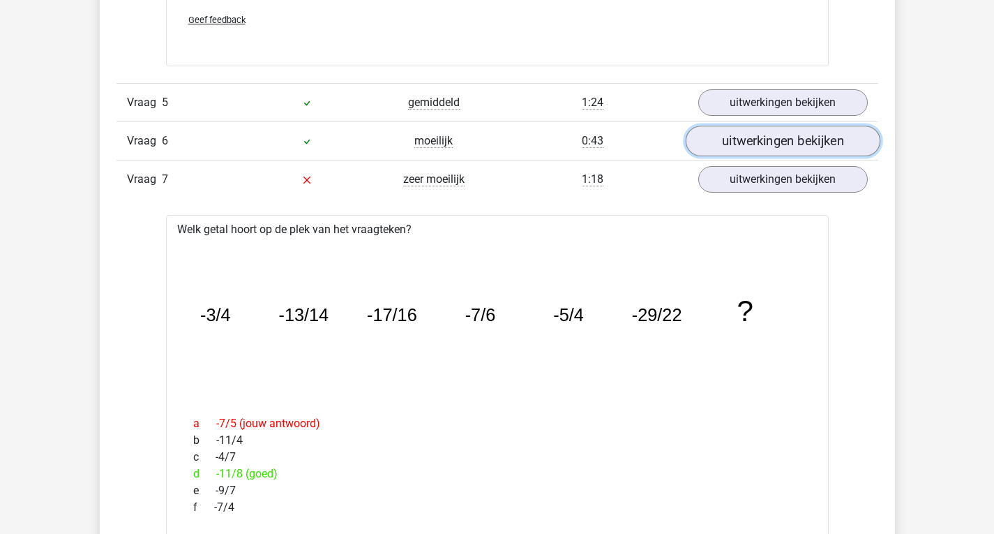
click at [750, 131] on link "uitwerkingen bekijken" at bounding box center [782, 141] width 195 height 31
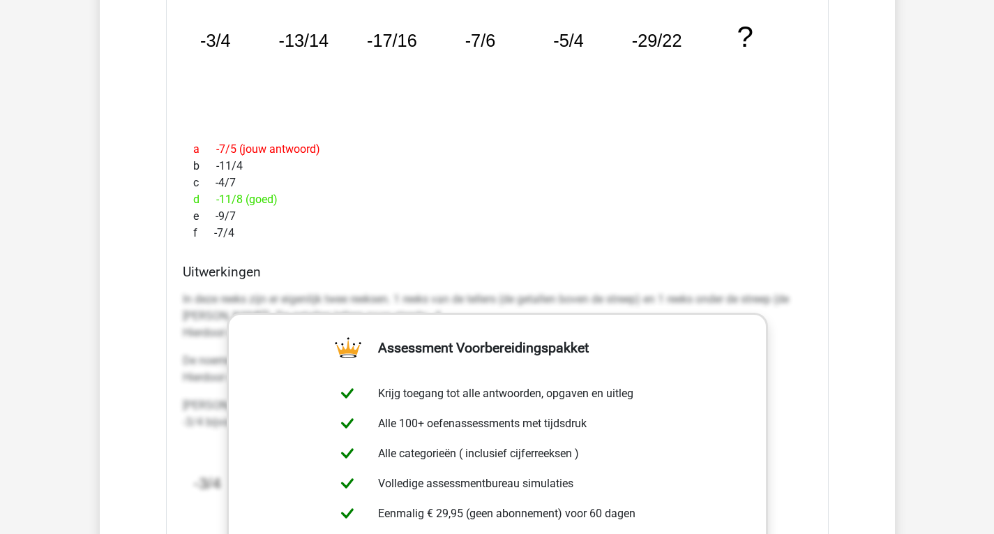
scroll to position [3000, 0]
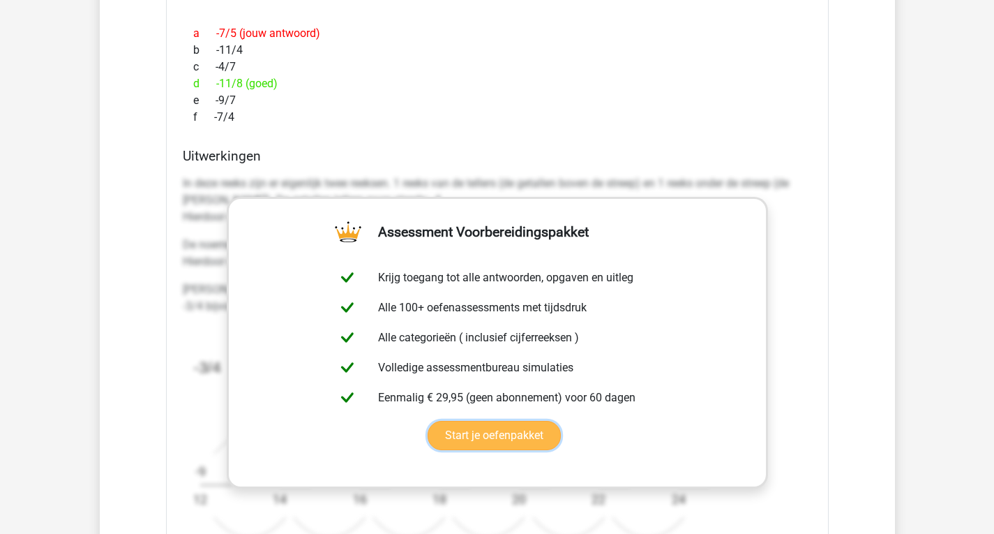
drag, startPoint x: 582, startPoint y: 266, endPoint x: 580, endPoint y: 273, distance: 7.8
drag, startPoint x: 580, startPoint y: 273, endPoint x: 617, endPoint y: 117, distance: 160.4
click at [617, 117] on div "f -7/4" at bounding box center [497, 117] width 629 height 17
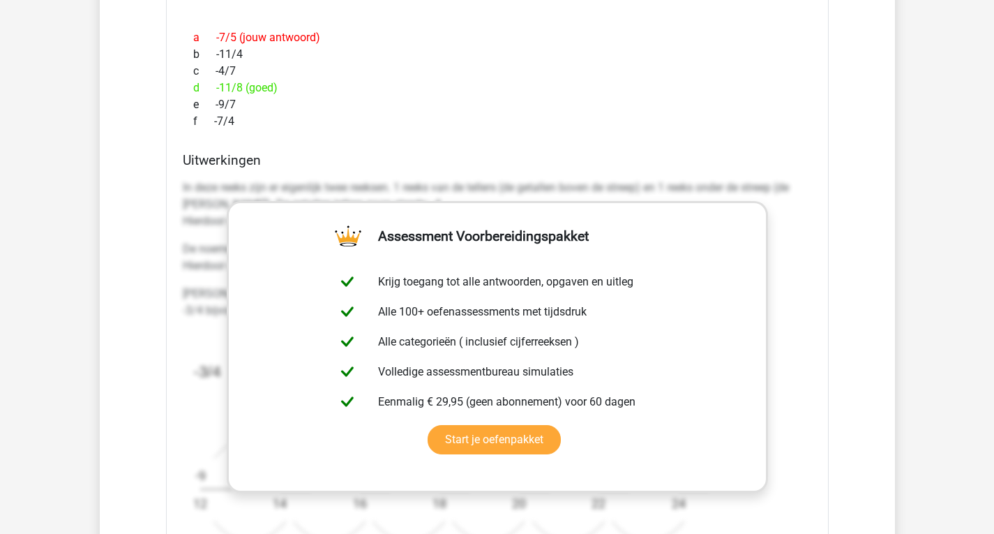
click at [617, 117] on div "f -7/4" at bounding box center [497, 121] width 629 height 17
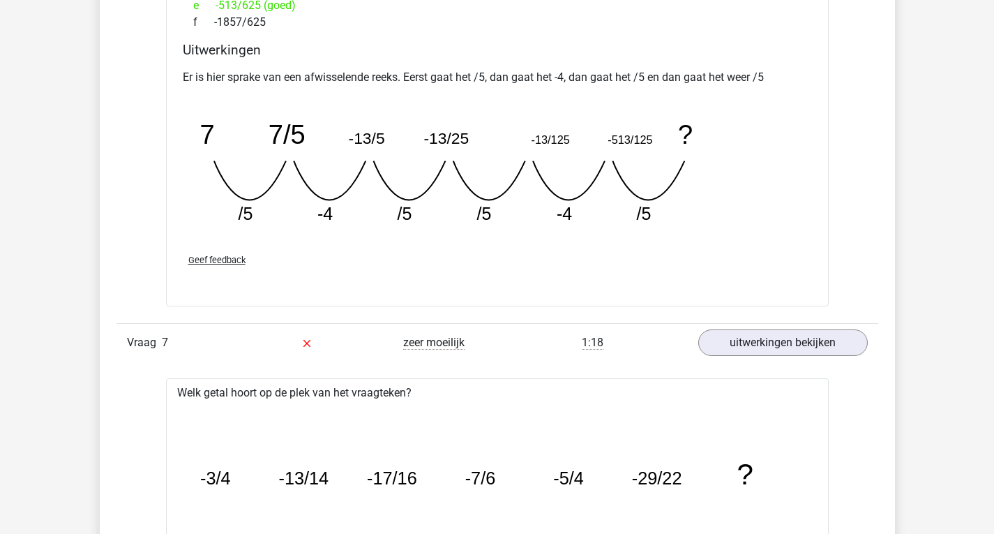
scroll to position [2441, 0]
